Goal: Task Accomplishment & Management: Complete application form

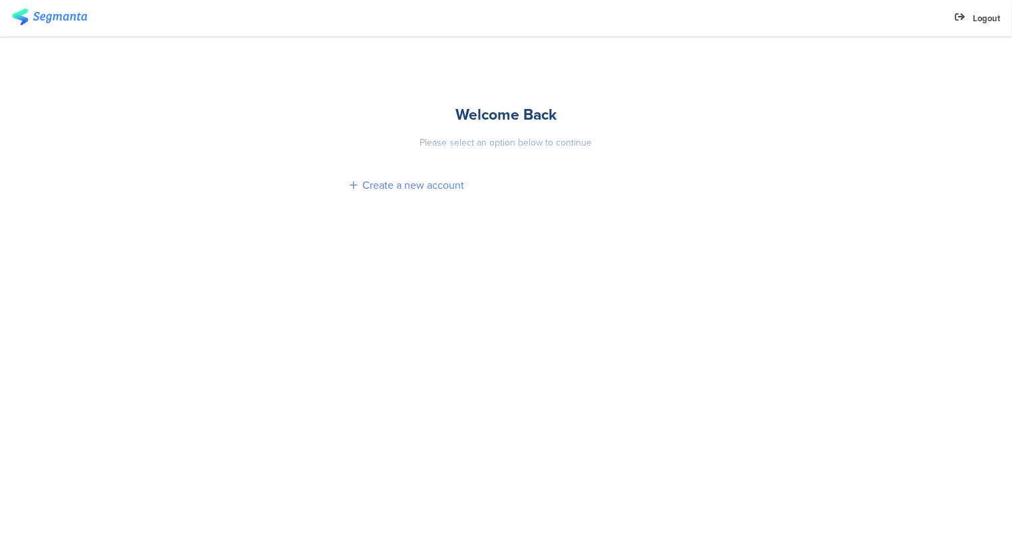
click at [380, 182] on div "Create a new account" at bounding box center [413, 185] width 102 height 15
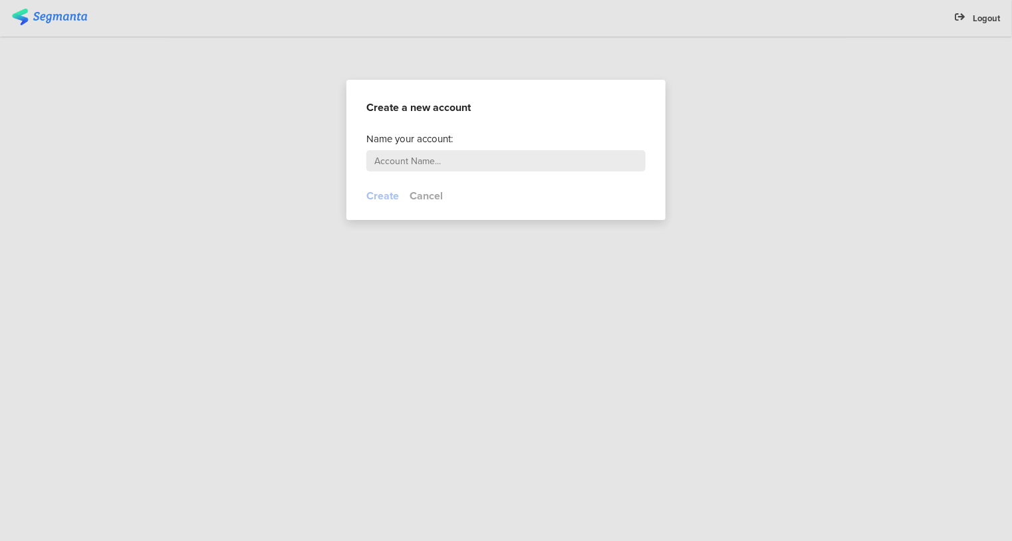
click at [410, 172] on main "Name your account:" at bounding box center [505, 160] width 319 height 57
click at [422, 166] on input "text" at bounding box center [505, 160] width 279 height 21
type input "[PERSON_NAME]"
click at [394, 195] on button "Create" at bounding box center [382, 195] width 33 height 15
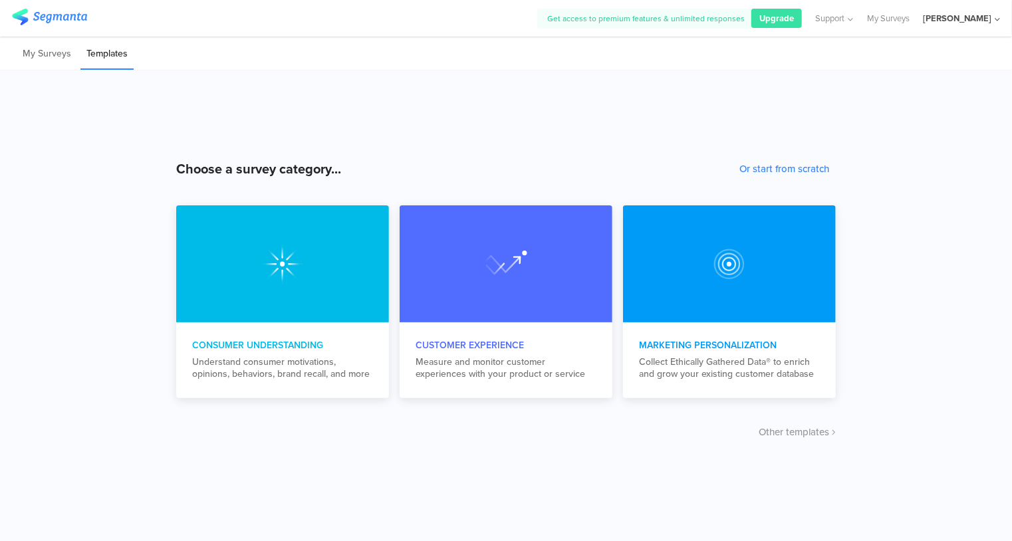
click at [991, 25] on div "[PERSON_NAME]" at bounding box center [961, 18] width 77 height 37
click at [896, 19] on link "My Surveys" at bounding box center [888, 18] width 43 height 37
click at [968, 16] on div "[PERSON_NAME]" at bounding box center [957, 18] width 68 height 13
click at [872, 123] on span "My Profile" at bounding box center [885, 129] width 39 height 13
